Goal: Transaction & Acquisition: Purchase product/service

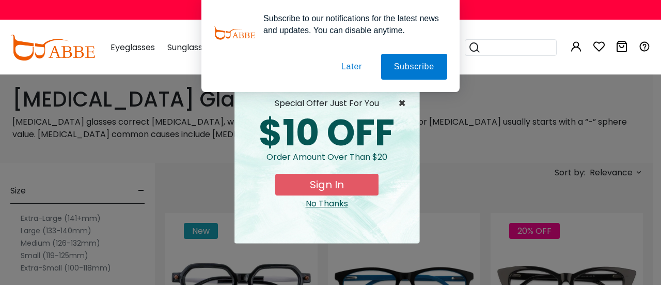
click at [402, 105] on span "×" at bounding box center [404, 103] width 13 height 12
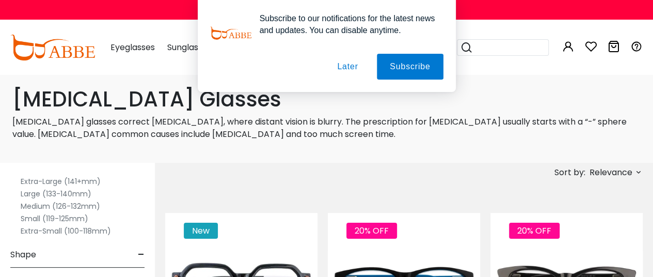
scroll to position [52, 0]
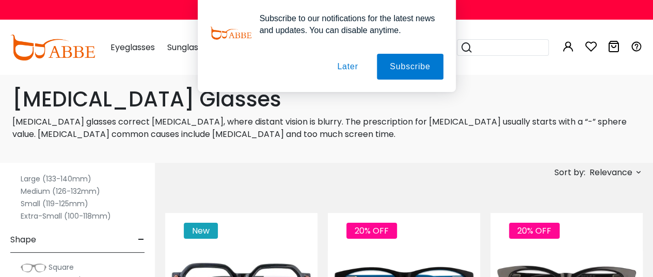
click at [247, 154] on div "Nearsighted Glasses Nearsighted glasses correct myopia, where distant vision is…" at bounding box center [326, 118] width 653 height 89
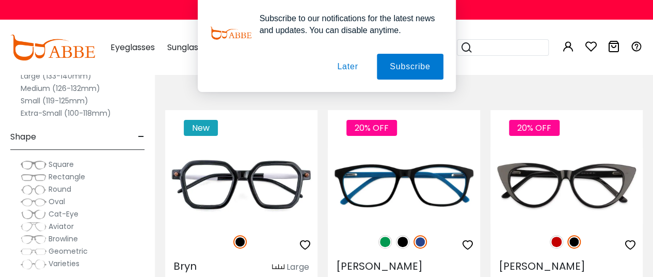
scroll to position [103, 0]
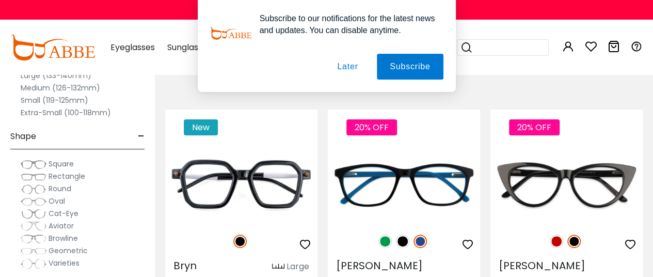
click at [0, 0] on button "Later" at bounding box center [0, 0] width 0 height 0
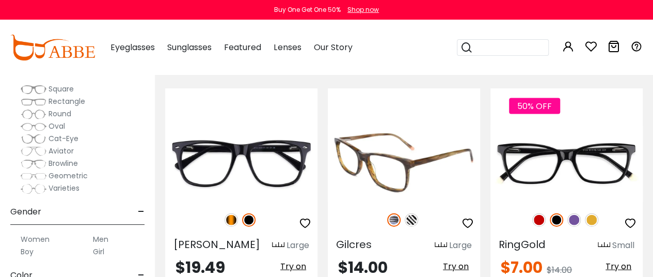
scroll to position [1084, 0]
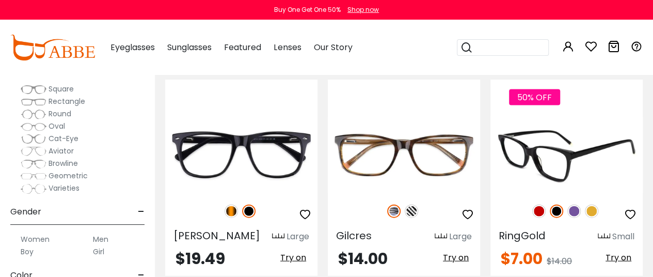
click at [535, 117] on img at bounding box center [567, 155] width 152 height 76
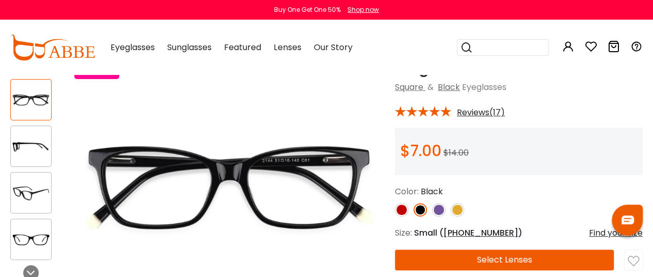
scroll to position [155, 0]
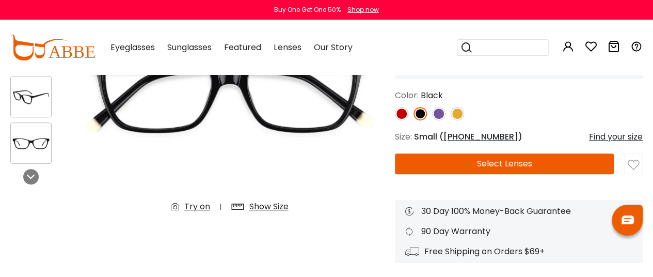
click at [491, 166] on button "Select Lenses" at bounding box center [504, 163] width 219 height 21
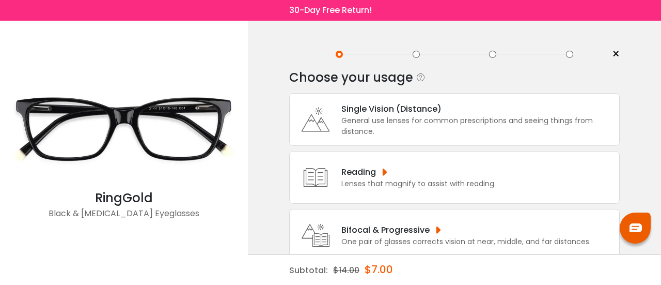
click at [384, 104] on div "Single Vision (Distance)" at bounding box center [477, 108] width 273 height 13
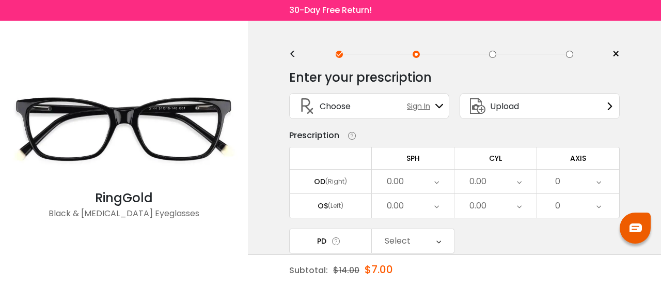
click at [286, 57] on div "< × Choose your usage Single Vision (Distance) This lens helps you see details …" at bounding box center [454, 204] width 413 height 367
click at [288, 55] on div "< × Choose your usage Single Vision (Distance) This lens helps you see details …" at bounding box center [454, 204] width 413 height 367
click at [294, 53] on div "<" at bounding box center [296, 54] width 15 height 8
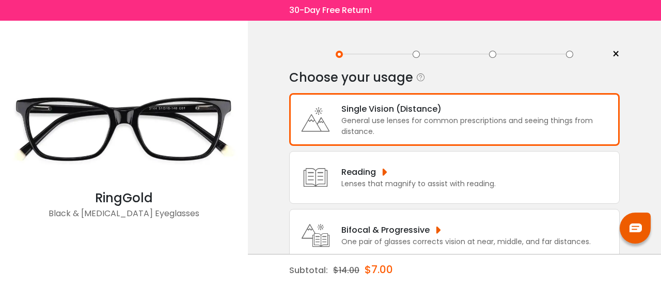
click at [474, 132] on div "General use lenses for common prescriptions and seeing things from distance." at bounding box center [477, 126] width 273 height 22
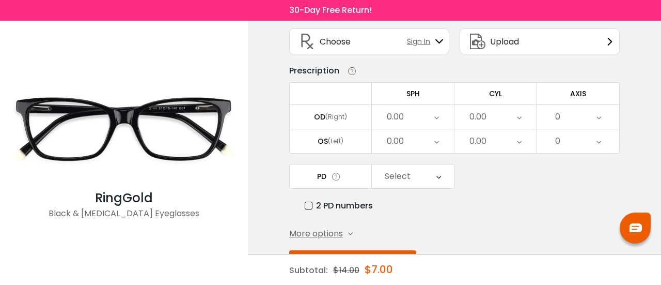
scroll to position [49, 0]
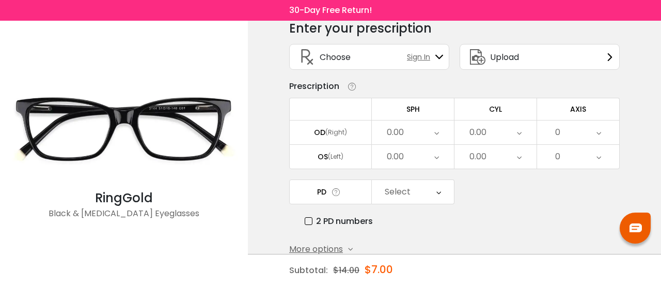
click at [437, 135] on icon at bounding box center [436, 132] width 5 height 24
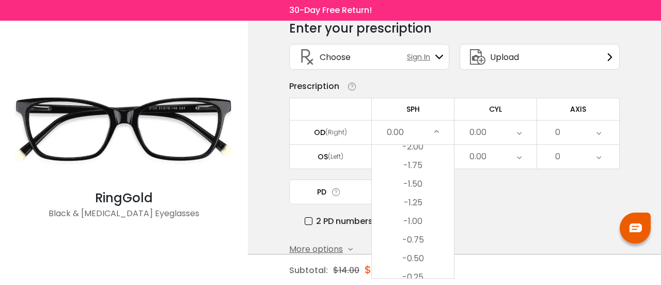
scroll to position [1317, 0]
click at [515, 131] on div "0.00" at bounding box center [495, 132] width 82 height 24
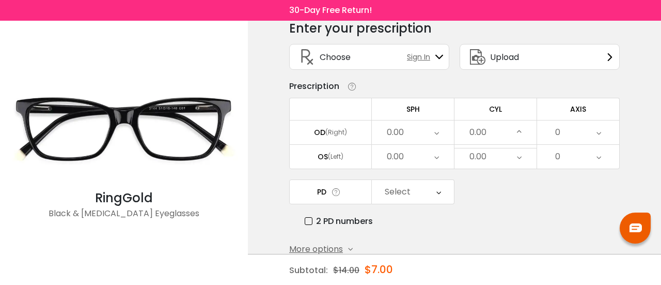
scroll to position [379, 0]
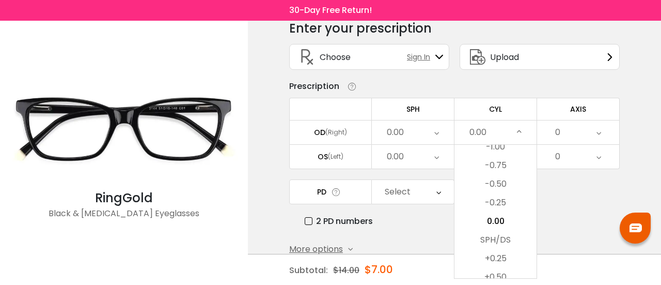
click at [442, 128] on div "0.00" at bounding box center [413, 132] width 82 height 24
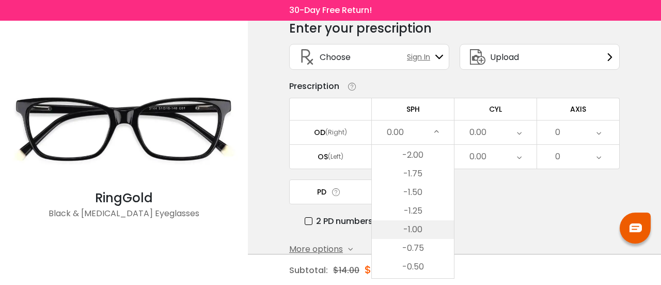
scroll to position [1317, 0]
click at [432, 178] on li "-2.00" at bounding box center [413, 175] width 82 height 19
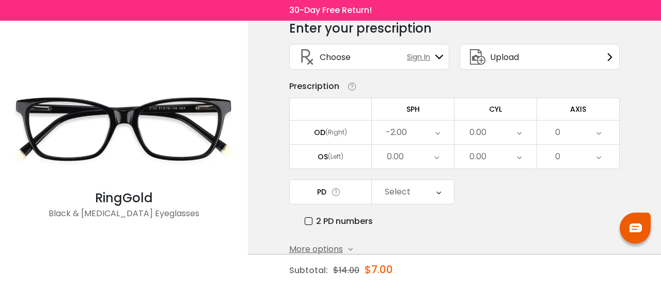
click at [522, 124] on div "0.00" at bounding box center [495, 132] width 82 height 24
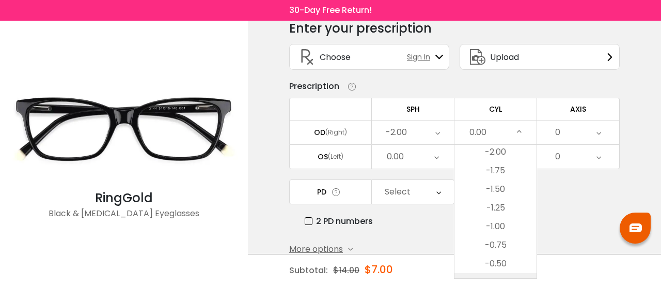
scroll to position [276, 0]
click at [514, 172] on li "-2.00" at bounding box center [495, 175] width 82 height 19
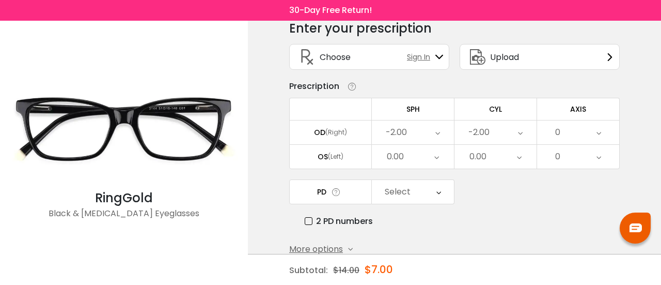
click at [522, 132] on icon at bounding box center [520, 132] width 5 height 24
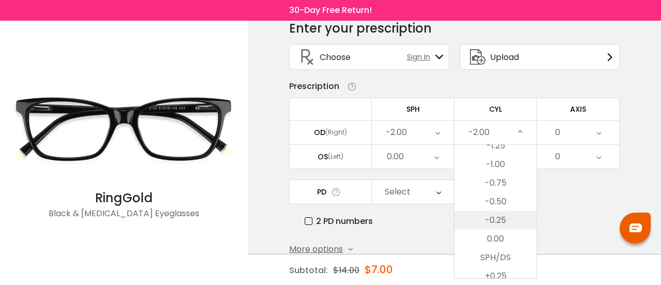
scroll to position [413, 0]
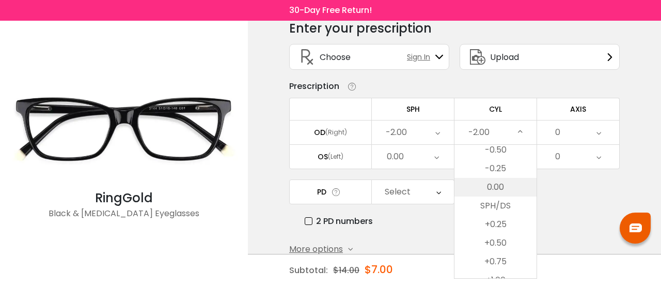
click at [503, 186] on li "0.00" at bounding box center [495, 187] width 82 height 19
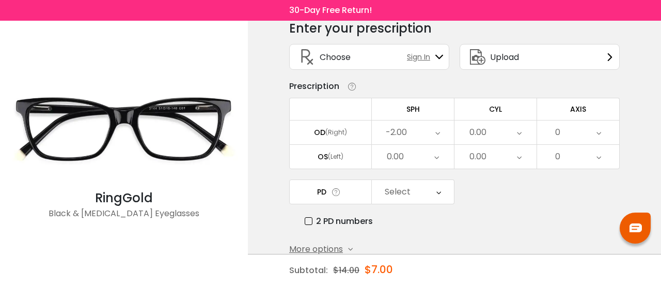
click at [422, 185] on div "Select" at bounding box center [413, 192] width 82 height 24
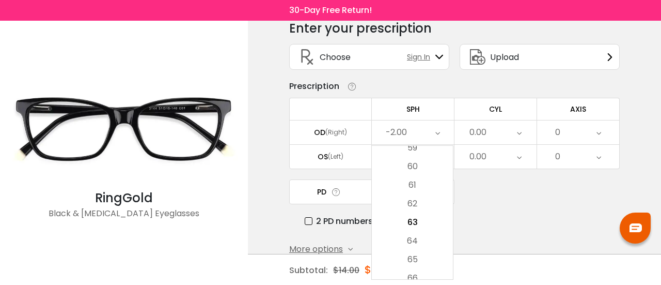
click at [540, 203] on div "PD Select Cancel PD Save 46 47 48 49 50 51 52 53 54 55 56 57 58 59 60 61 62 63 …" at bounding box center [454, 203] width 330 height 48
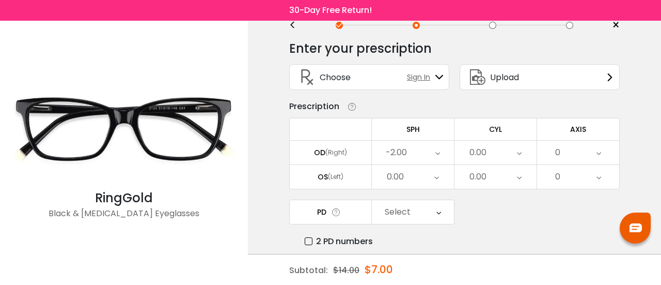
scroll to position [52, 0]
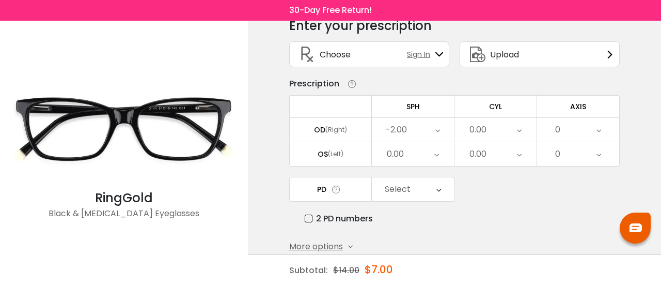
click at [445, 150] on div "0.00" at bounding box center [413, 154] width 82 height 24
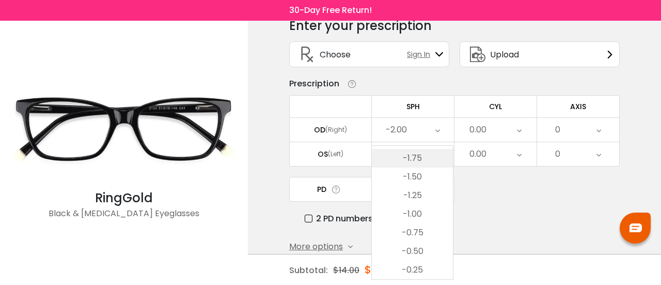
scroll to position [1317, 0]
click at [423, 173] on li "-2.00" at bounding box center [412, 176] width 81 height 19
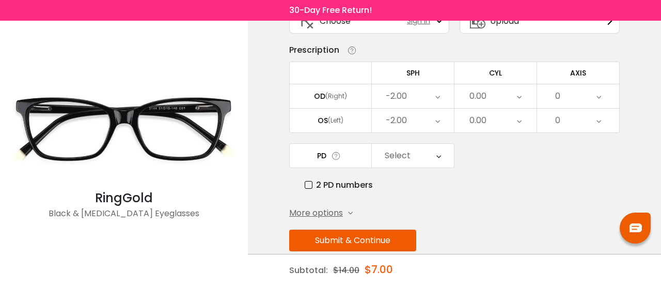
scroll to position [101, 0]
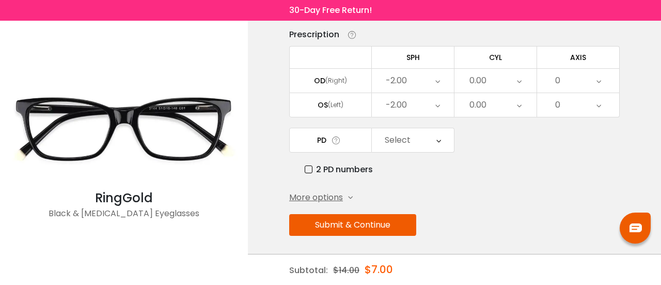
click at [366, 221] on button "Submit & Continue" at bounding box center [352, 225] width 127 height 22
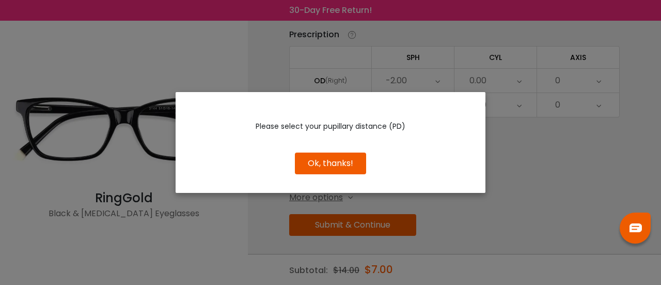
click at [344, 161] on button "Ok, thanks!" at bounding box center [330, 163] width 71 height 22
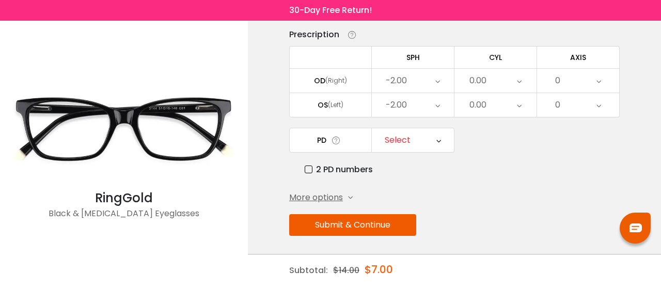
click at [440, 137] on icon at bounding box center [438, 140] width 5 height 24
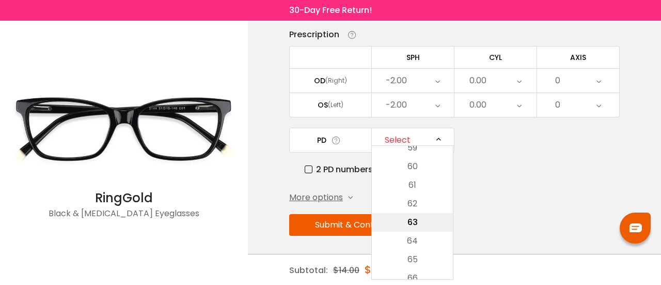
click at [427, 215] on li "63" at bounding box center [412, 222] width 81 height 19
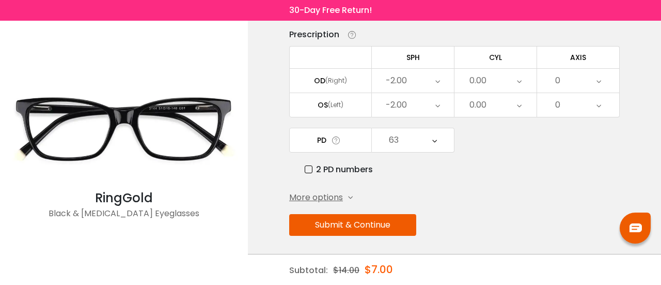
click at [353, 222] on button "Submit & Continue" at bounding box center [352, 225] width 127 height 22
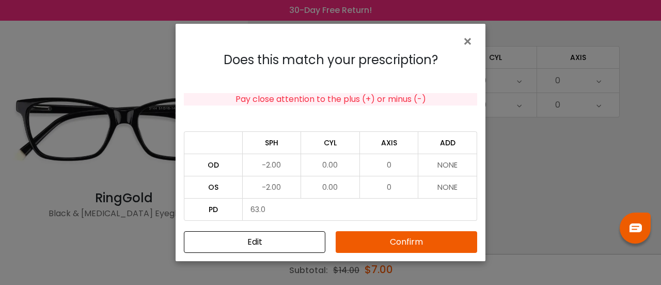
click at [412, 243] on button "Confirm" at bounding box center [406, 242] width 141 height 22
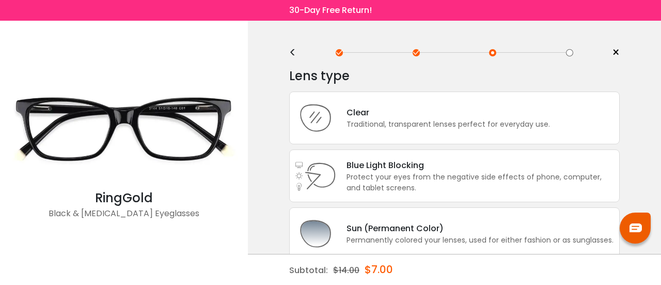
scroll to position [0, 0]
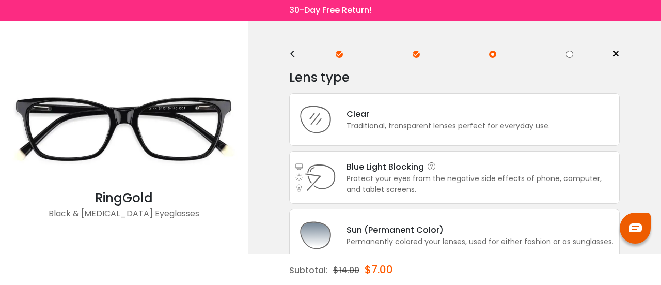
click at [345, 177] on div "Blue Light Blocking Blue Light Blocking Blue Light blocking lenses offer the be…" at bounding box center [475, 177] width 278 height 35
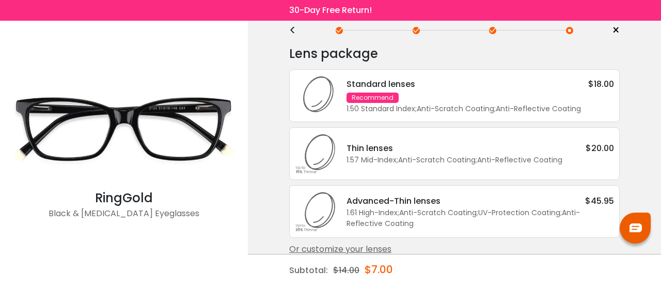
scroll to position [34, 0]
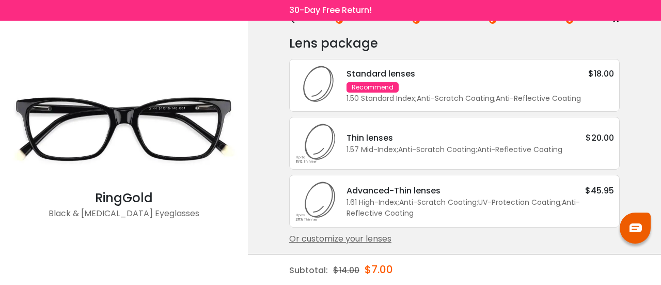
click at [403, 202] on div "1.61 High-Index ; Anti-Scratch Coating ; UV-Protection Coating ; Anti-Reflectiv…" at bounding box center [480, 208] width 267 height 22
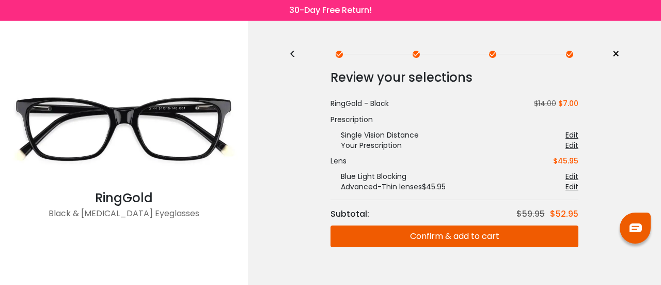
scroll to position [0, 0]
click at [293, 55] on div "<" at bounding box center [296, 54] width 15 height 8
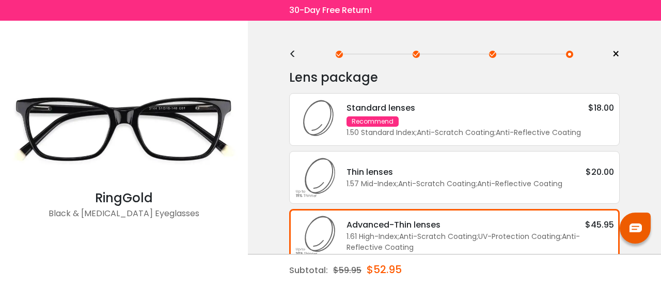
click at [293, 51] on div "<" at bounding box center [296, 54] width 15 height 8
